Goal: Task Accomplishment & Management: Use online tool/utility

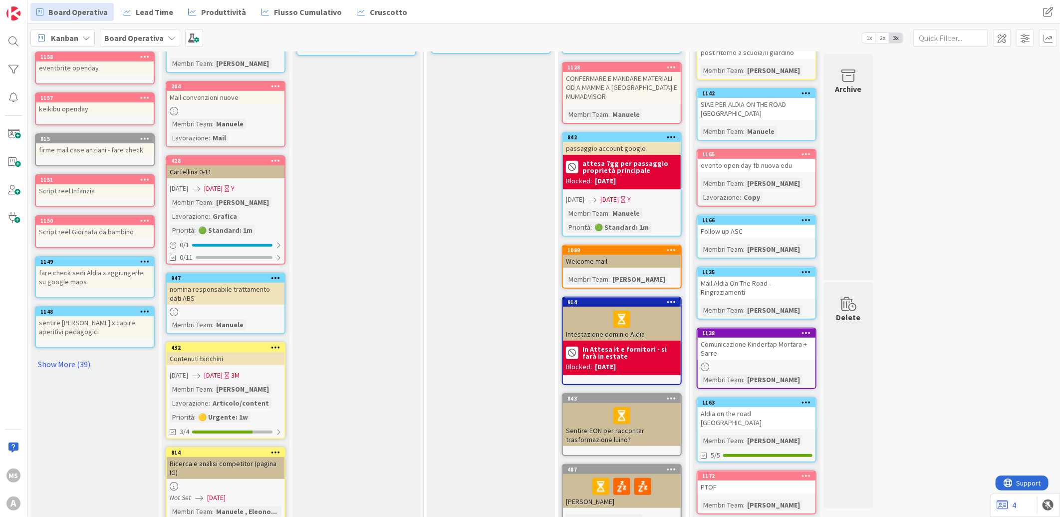
scroll to position [277, 0]
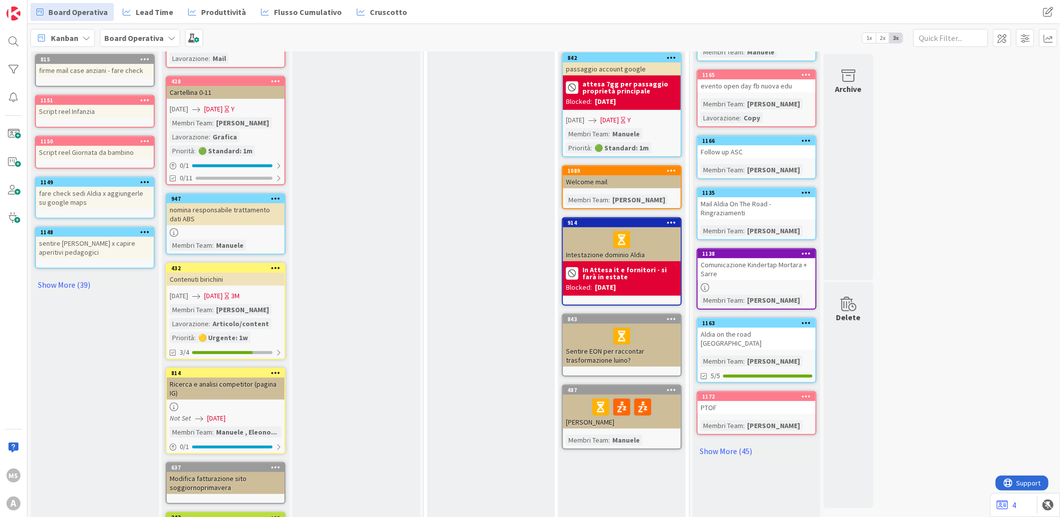
click at [1039, 86] on div "49 Cose da fare Add Card... 1174 Keikibu Il Giardino 1169 Copertine Prg Educati…" at bounding box center [543, 185] width 1029 height 816
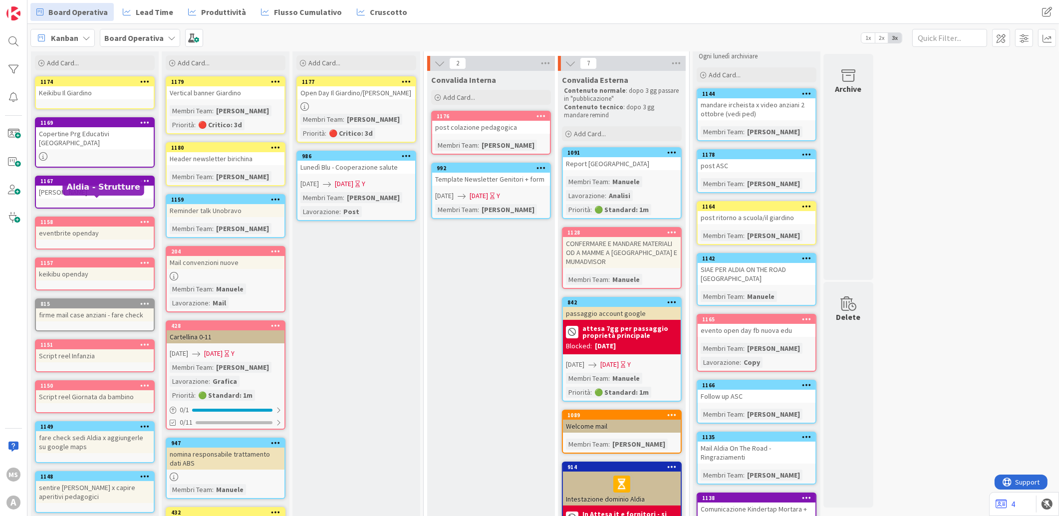
scroll to position [343, 0]
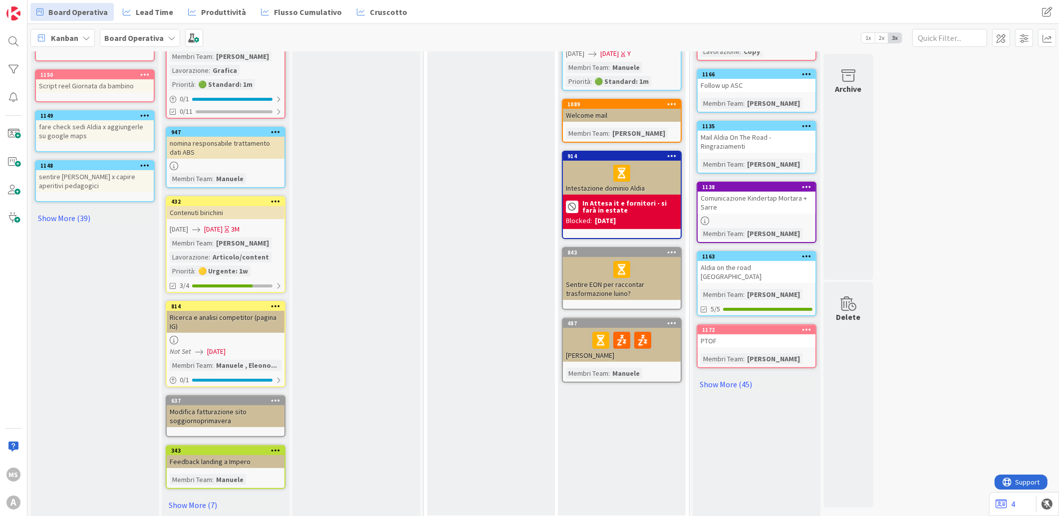
click at [68, 191] on div "Cose da fare Add Card... 1174 Keikibu Il Giardino 1169 Copertine Prg Educativi …" at bounding box center [95, 123] width 128 height 796
click at [61, 210] on link "Show More (39)" at bounding box center [95, 218] width 120 height 16
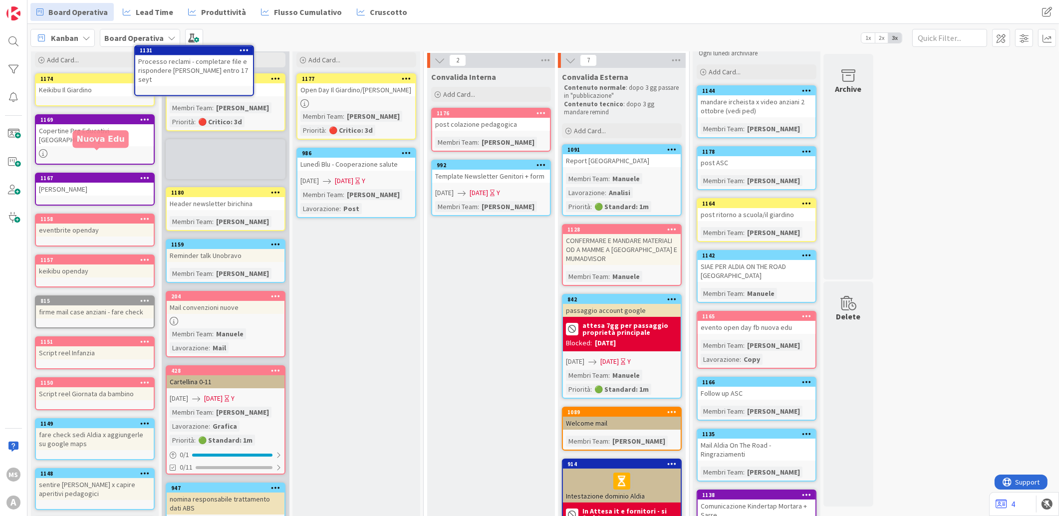
scroll to position [0, 0]
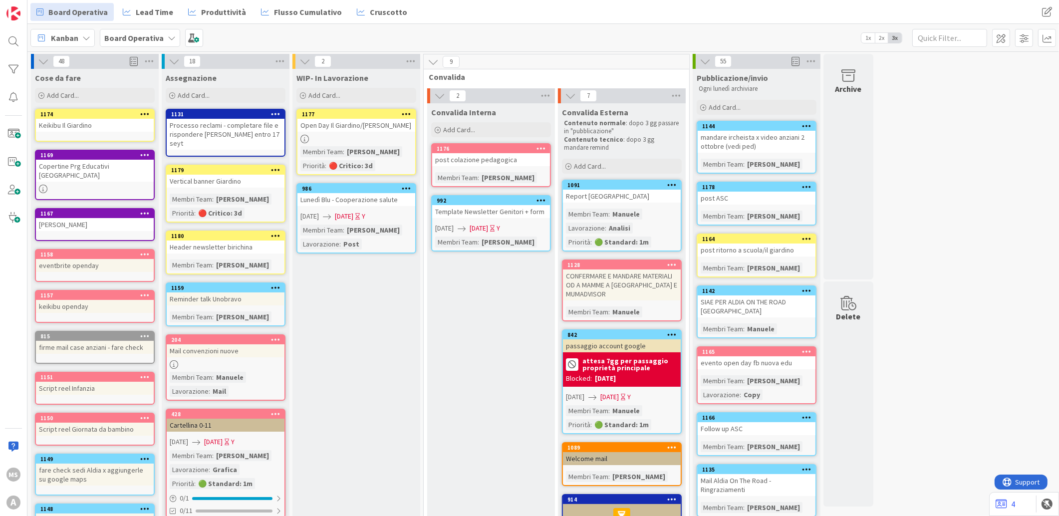
click at [230, 128] on div "Processo reclami - completare file e rispondere martino entro 17 seyt" at bounding box center [226, 134] width 118 height 31
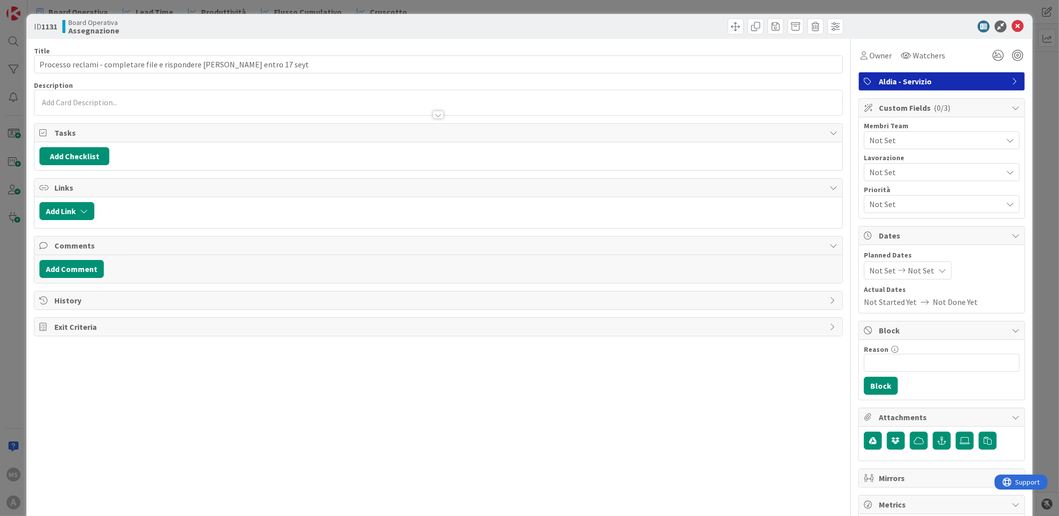
click at [921, 136] on span "Not Set" at bounding box center [936, 140] width 133 height 12
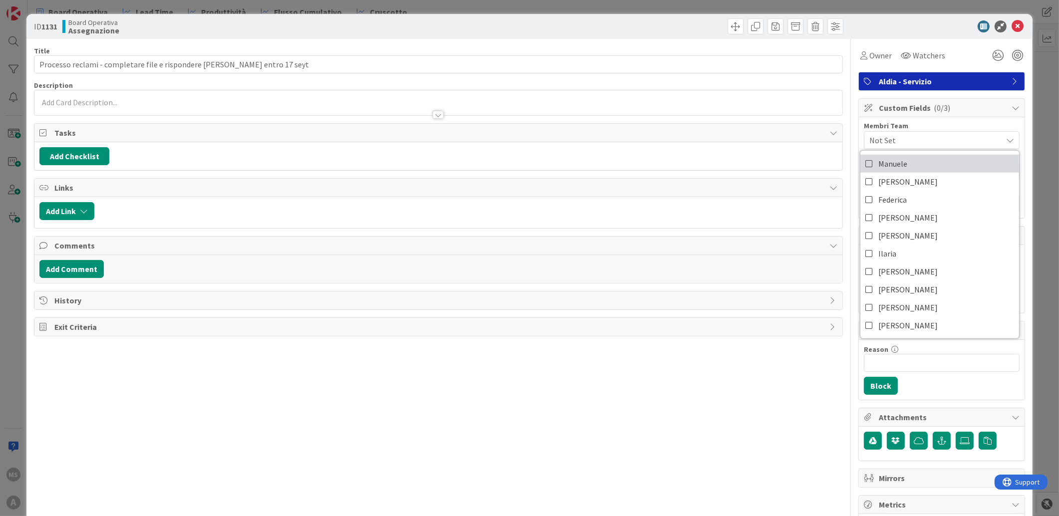
click at [903, 171] on link "Manuele" at bounding box center [940, 164] width 159 height 18
click at [932, 124] on div "Membri Team" at bounding box center [942, 125] width 156 height 7
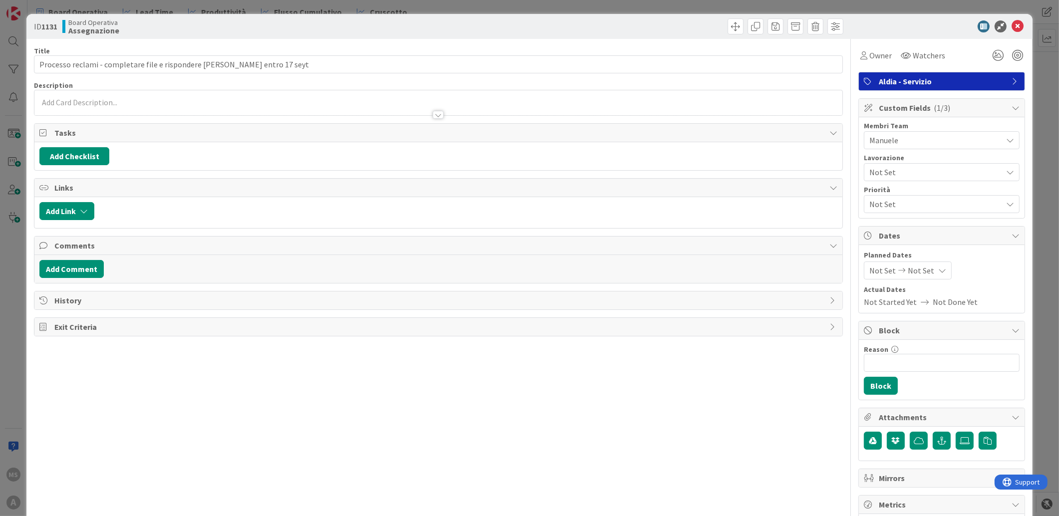
click at [916, 163] on div "Not Set" at bounding box center [942, 172] width 156 height 18
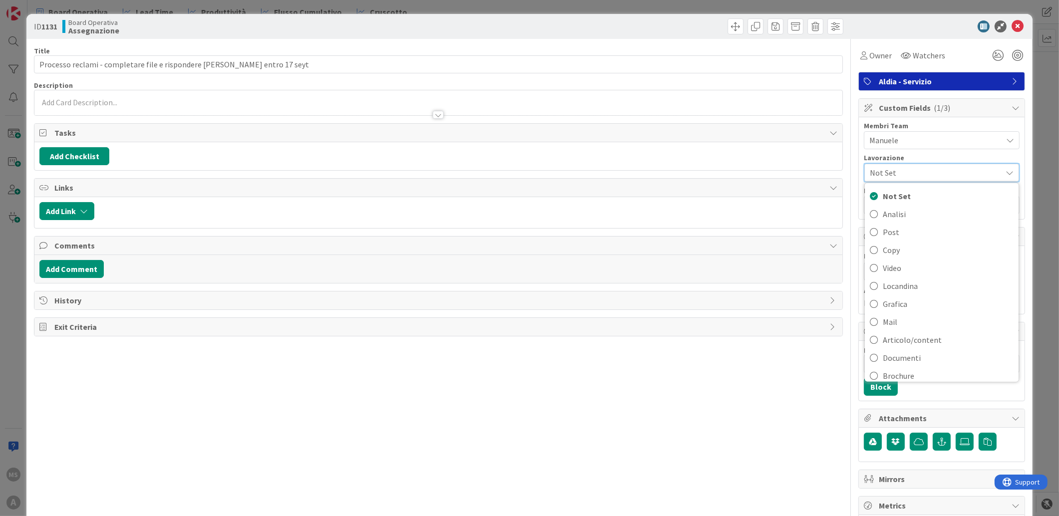
click at [922, 146] on span "Manuele" at bounding box center [936, 140] width 133 height 12
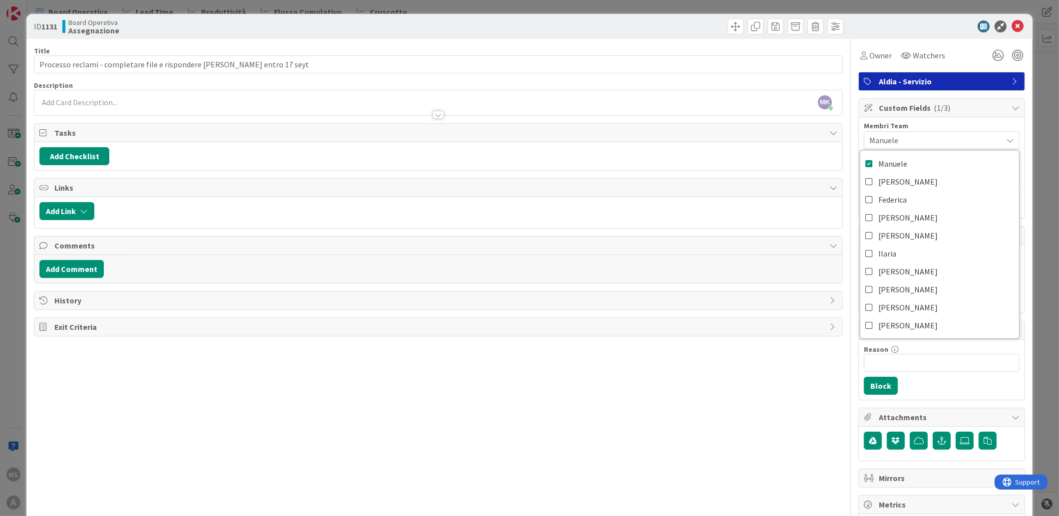
click at [942, 126] on div "Membri Team" at bounding box center [942, 125] width 156 height 7
click at [887, 207] on span "Not Set" at bounding box center [936, 204] width 133 height 12
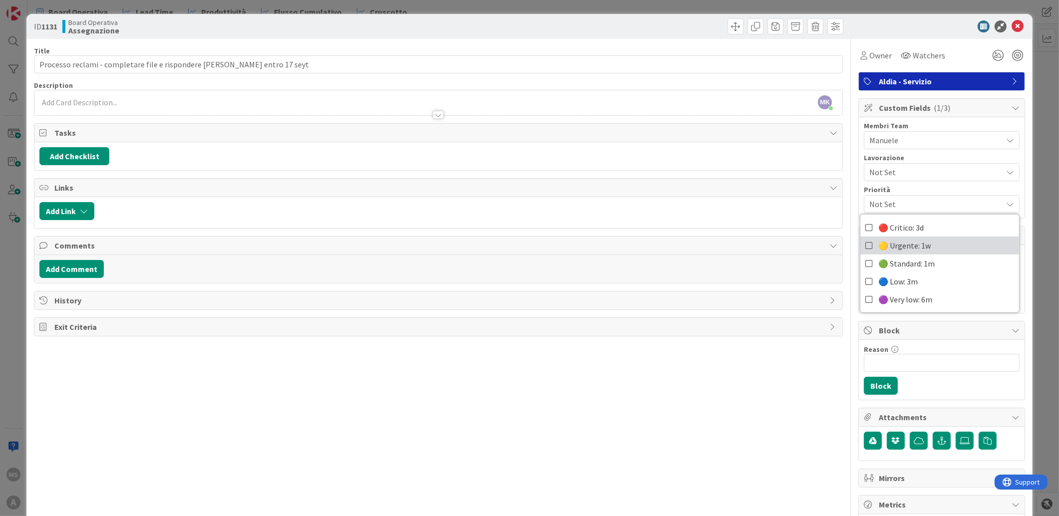
click at [888, 247] on span "🟡 Urgente: 1w" at bounding box center [905, 245] width 52 height 15
click at [1013, 26] on icon at bounding box center [1018, 26] width 12 height 12
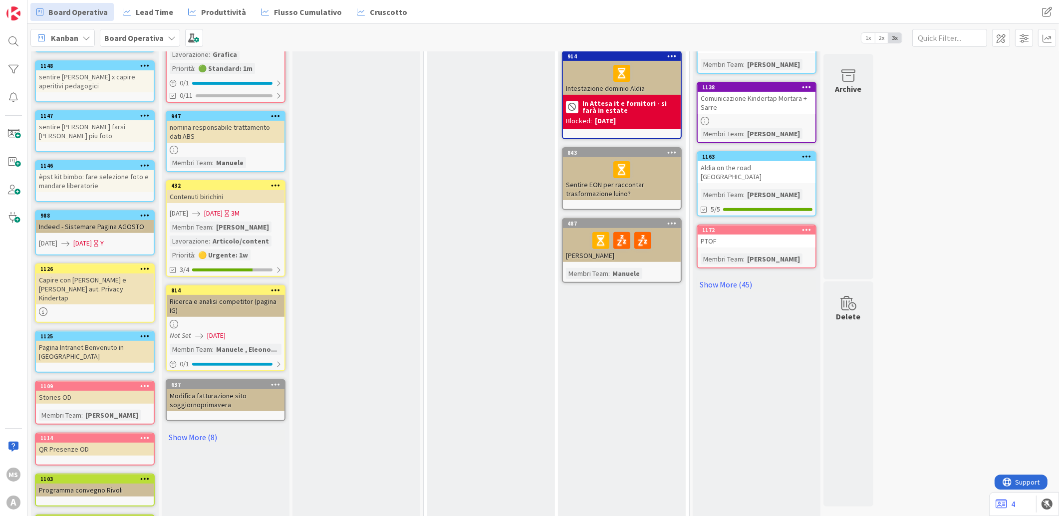
scroll to position [665, 0]
